Goal: Transaction & Acquisition: Subscribe to service/newsletter

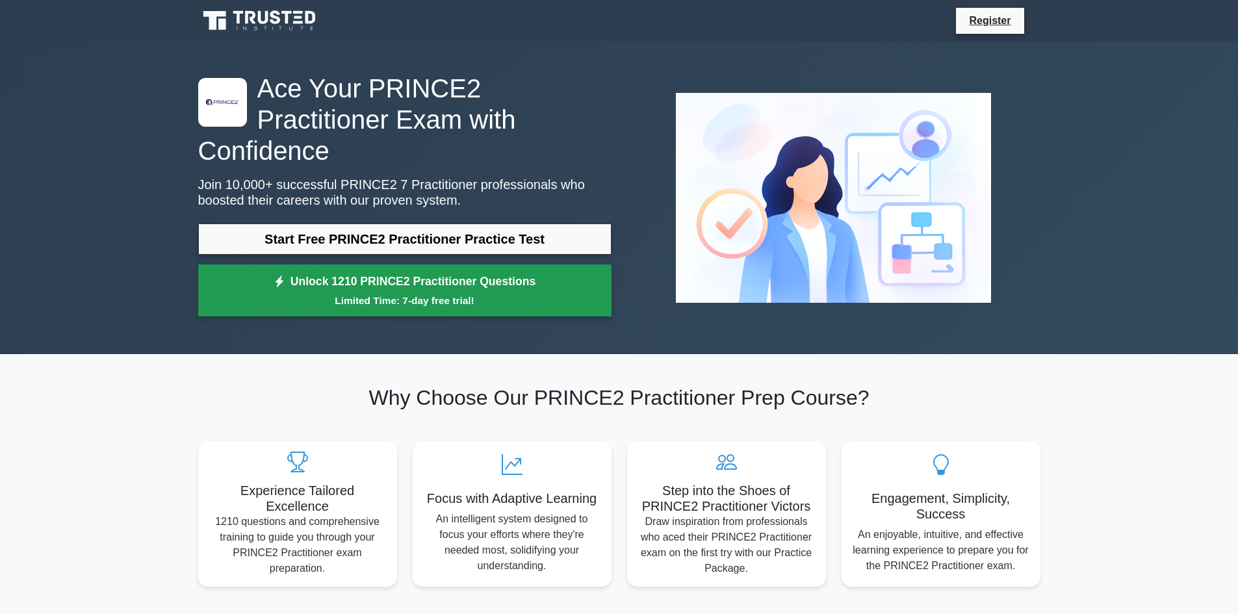
click at [354, 293] on small "Limited Time: 7-day free trial!" at bounding box center [404, 300] width 381 height 15
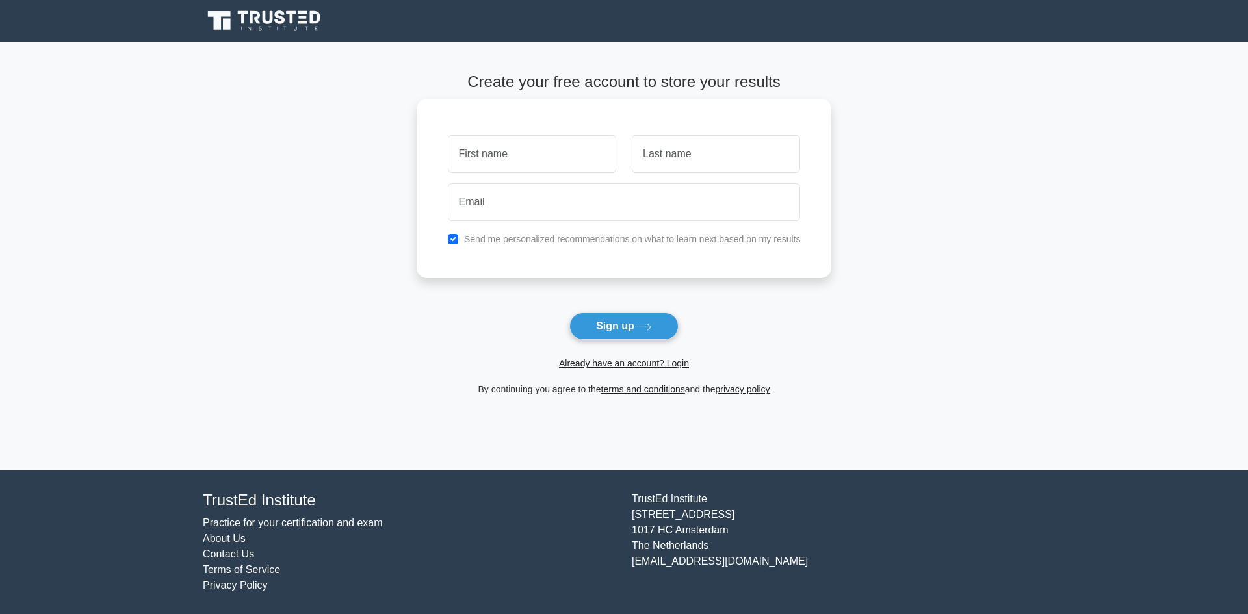
click at [545, 165] on input "text" at bounding box center [532, 154] width 168 height 38
type input "anmol"
click at [632, 161] on input "text" at bounding box center [716, 154] width 168 height 38
type input "deep"
click at [513, 202] on input "email" at bounding box center [624, 202] width 353 height 38
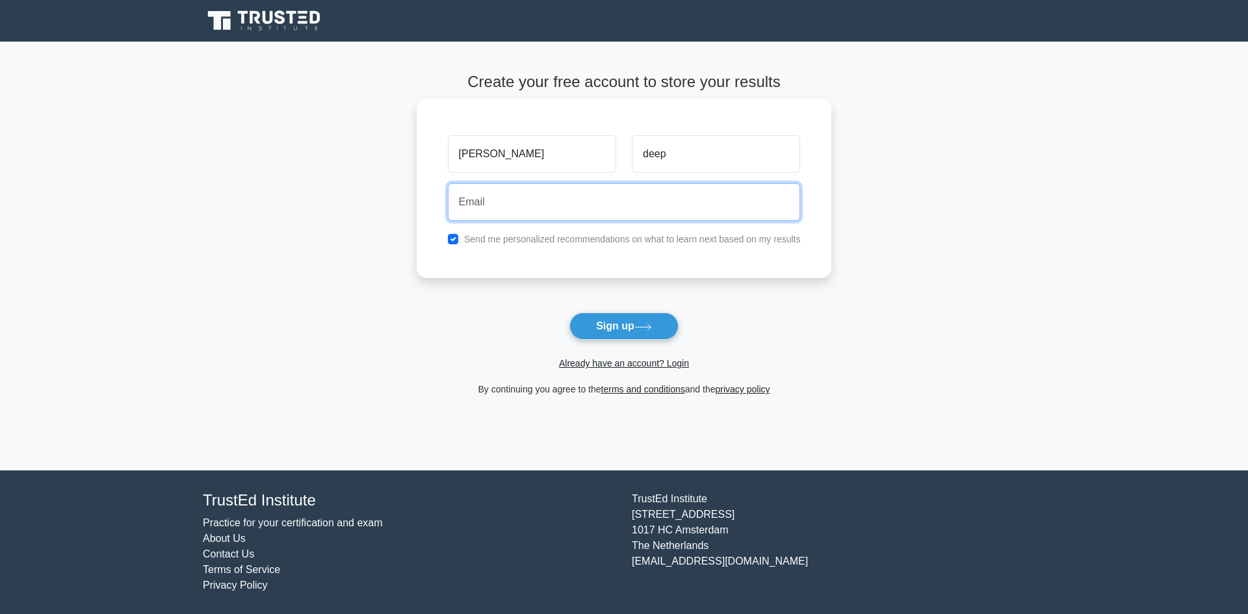
type input "anmol.deep12345@gmail.com"
click at [517, 239] on label "Send me personalized recommendations on what to learn next based on my results" at bounding box center [632, 239] width 337 height 10
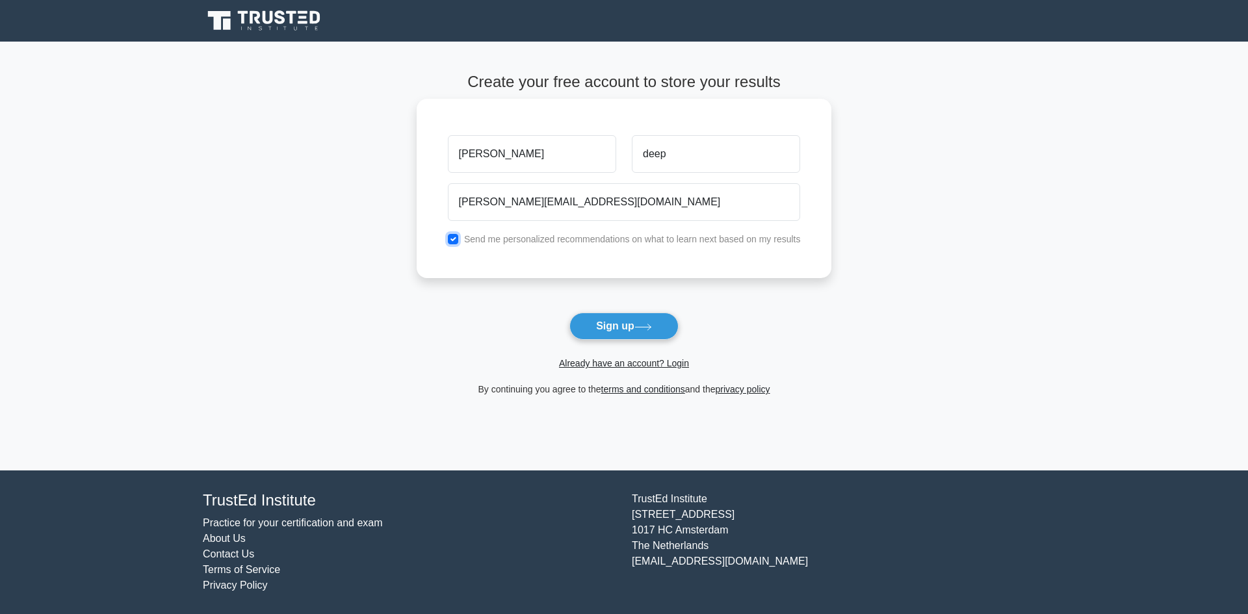
click at [452, 239] on input "checkbox" at bounding box center [453, 239] width 10 height 10
checkbox input "false"
click at [619, 324] on button "Sign up" at bounding box center [623, 326] width 109 height 27
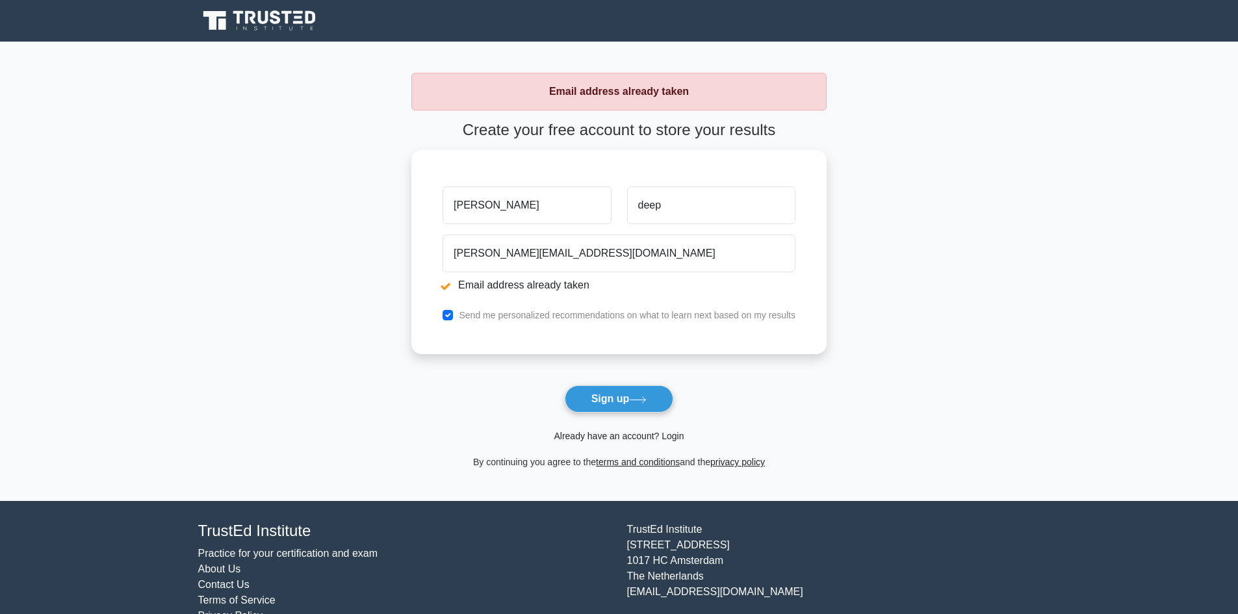
click at [619, 437] on link "Already have an account? Login" at bounding box center [619, 436] width 130 height 10
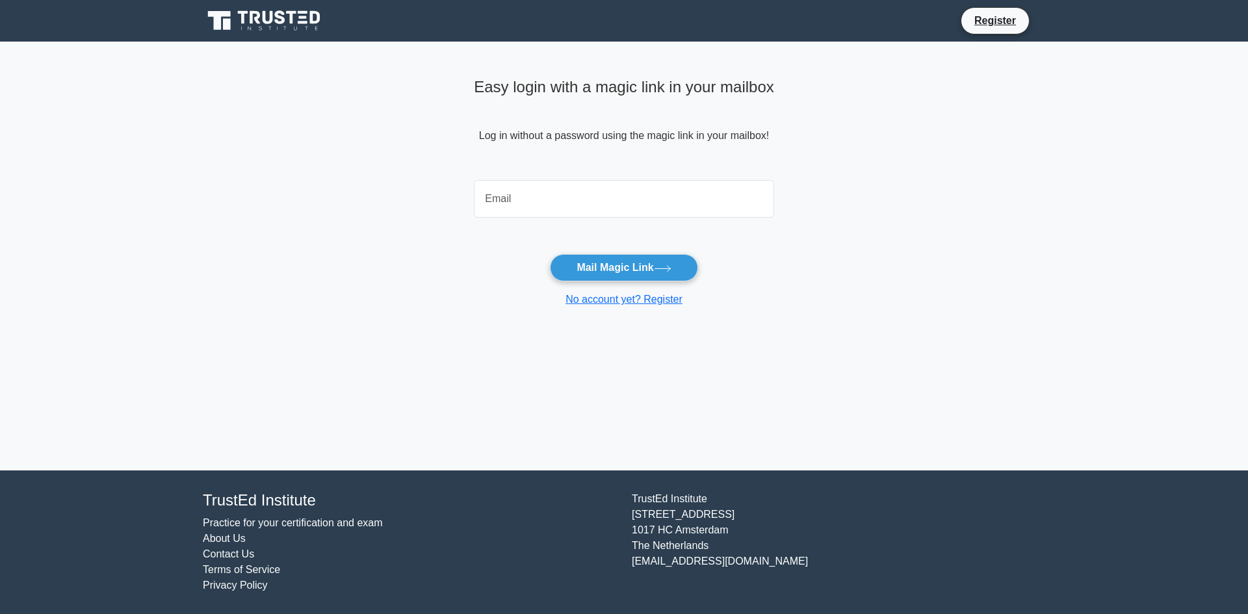
click at [495, 200] on input "email" at bounding box center [624, 199] width 300 height 38
type input "anmol.deep12345@gmail.com"
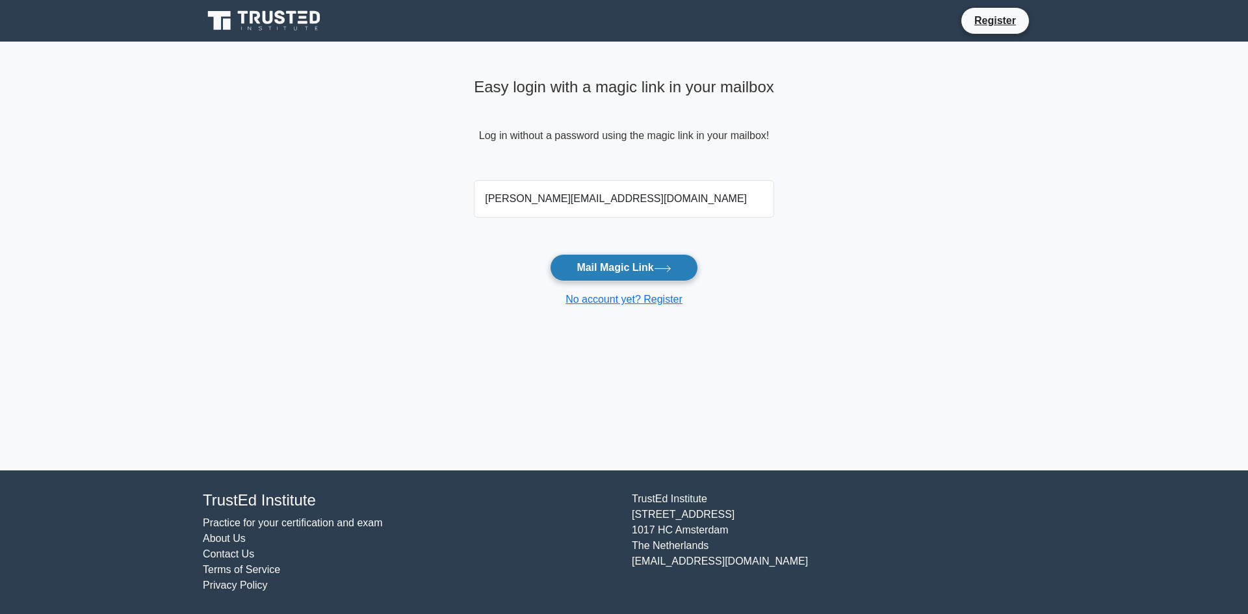
click at [625, 270] on button "Mail Magic Link" at bounding box center [624, 267] width 148 height 27
drag, startPoint x: 511, startPoint y: 200, endPoint x: 662, endPoint y: 200, distance: 150.8
click at [662, 200] on input "[PERSON_NAME][EMAIL_ADDRESS][DOMAIN_NAME]" at bounding box center [624, 199] width 300 height 38
type input "[PERSON_NAME].@[DOMAIN_NAME]"
